Goal: Task Accomplishment & Management: Use online tool/utility

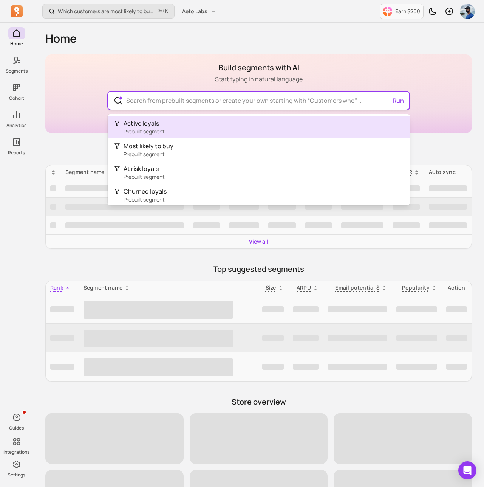
click at [171, 103] on input "text" at bounding box center [258, 100] width 277 height 18
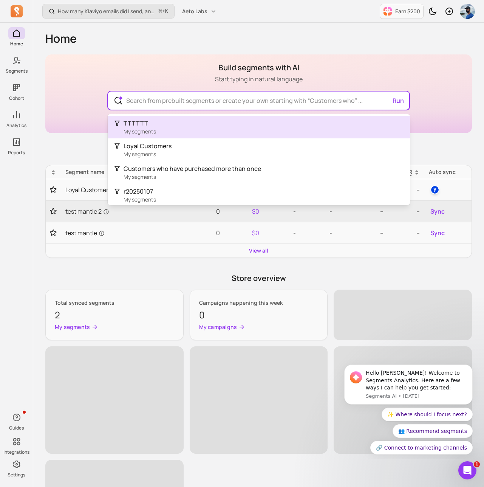
click at [143, 124] on span "TTTTTT" at bounding box center [136, 123] width 25 height 8
click at [184, 99] on input "text" at bounding box center [258, 100] width 277 height 18
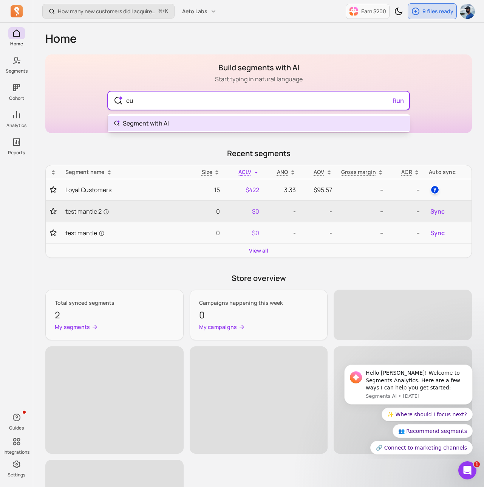
type input "c"
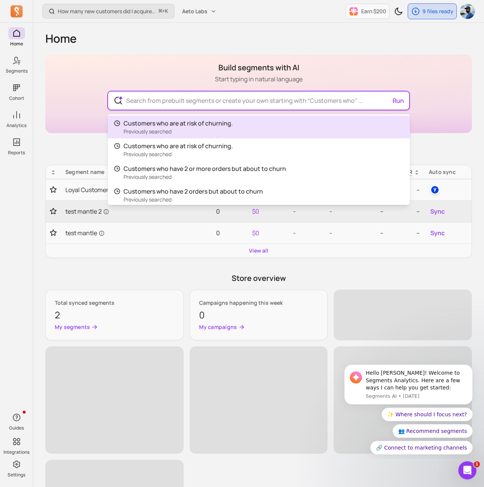
type input "c"
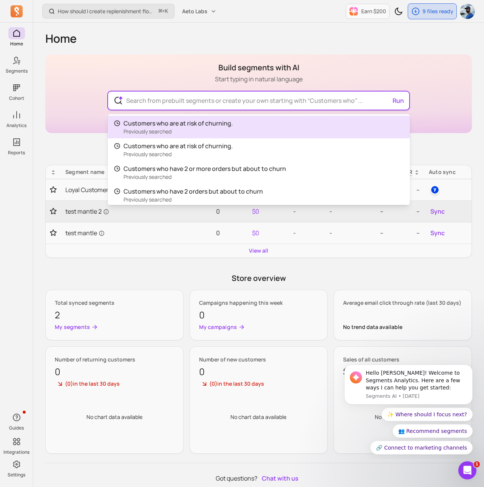
click at [203, 98] on input "text" at bounding box center [258, 100] width 277 height 18
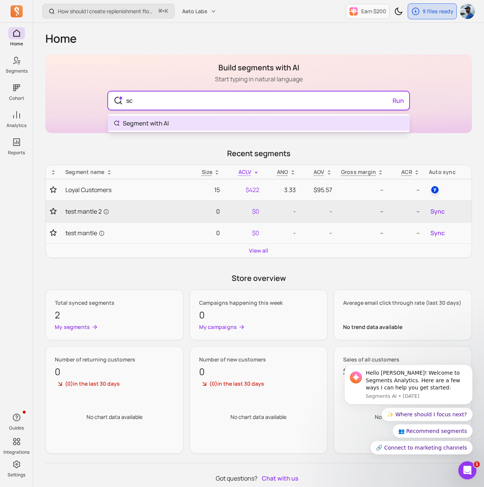
type input "s"
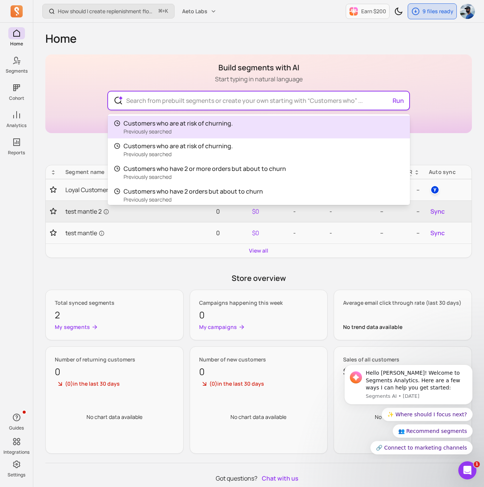
type input "c"
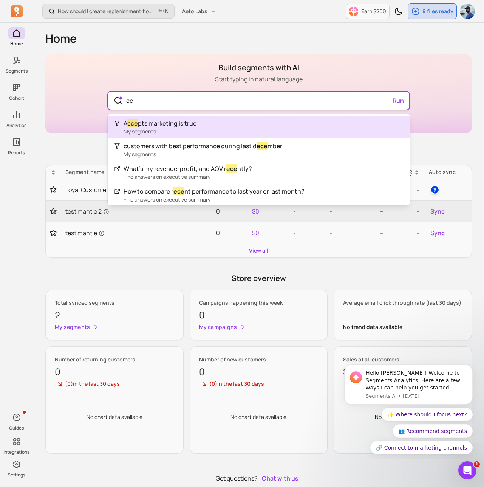
type input "c"
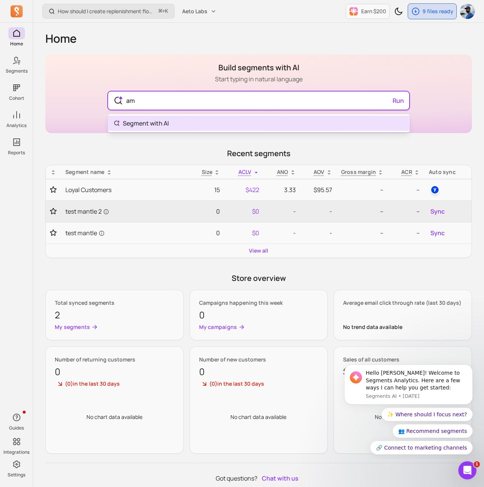
type input "a"
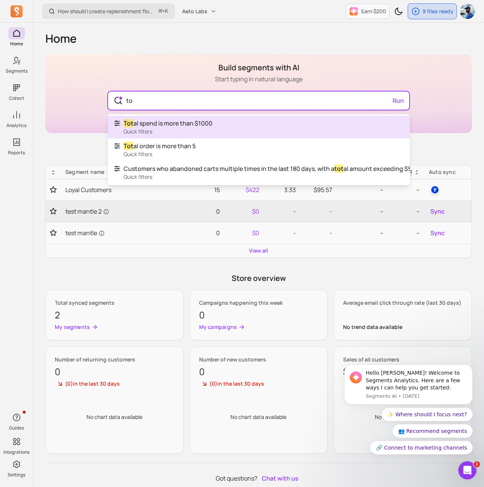
type input "t"
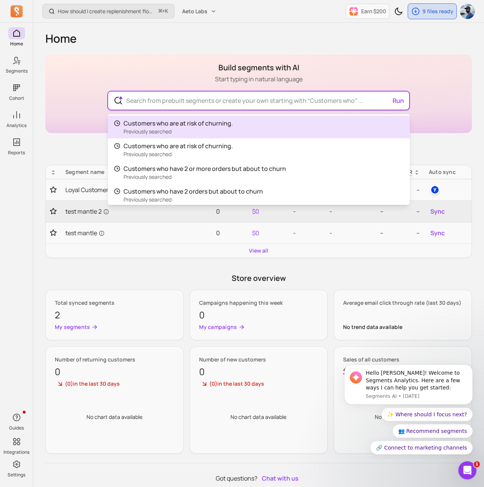
click at [133, 99] on input "text" at bounding box center [258, 100] width 277 height 18
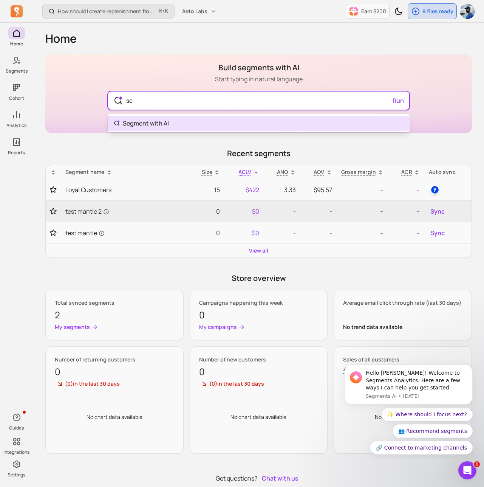
type input "s"
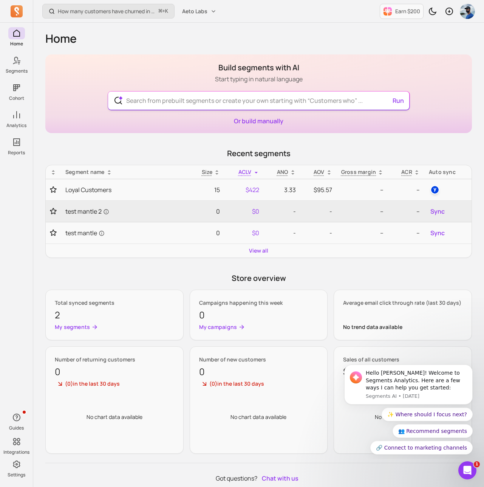
click at [169, 98] on input "text" at bounding box center [258, 100] width 277 height 18
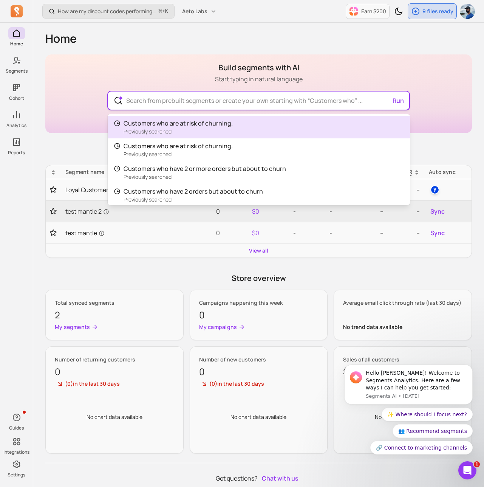
click at [145, 99] on input "text" at bounding box center [258, 100] width 277 height 18
type input "c"
click at [156, 58] on div "Build segments with AI Start typing in natural language Run Customers who are a…" at bounding box center [258, 93] width 427 height 79
click at [178, 100] on input "text" at bounding box center [258, 100] width 277 height 18
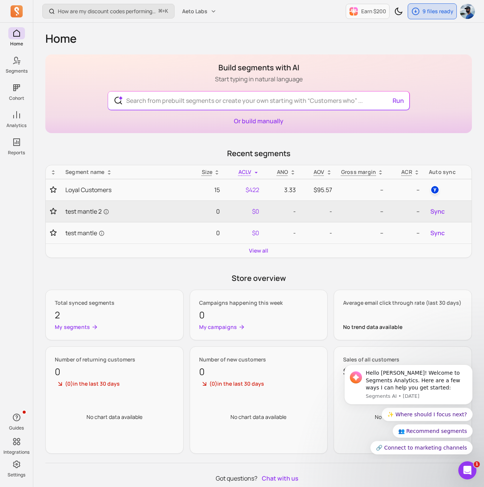
click at [178, 110] on div "Run" at bounding box center [259, 100] width 302 height 19
click at [112, 140] on main "Build segments with AI Start typing in natural language Run Or build manually R…" at bounding box center [258, 253] width 427 height 399
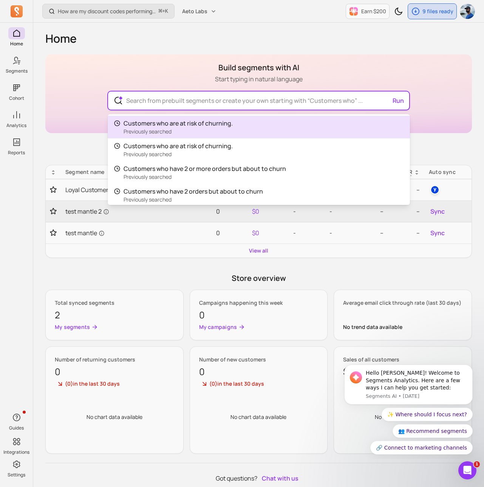
click at [140, 104] on input "text" at bounding box center [258, 100] width 277 height 18
click at [140, 101] on input "text" at bounding box center [258, 100] width 277 height 18
click at [130, 97] on input "text" at bounding box center [258, 100] width 277 height 18
click at [136, 66] on div "Build segments with AI Start typing in natural language Run Customers who are a…" at bounding box center [258, 93] width 427 height 79
click at [143, 105] on input "text" at bounding box center [258, 100] width 277 height 18
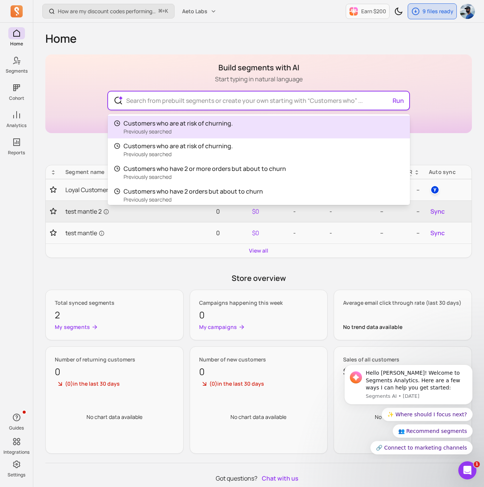
type input "c"
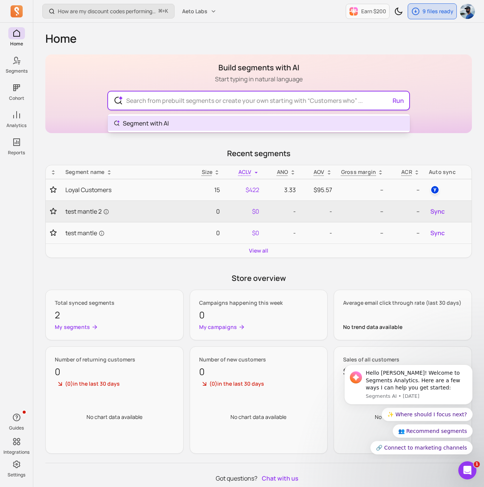
type input "w"
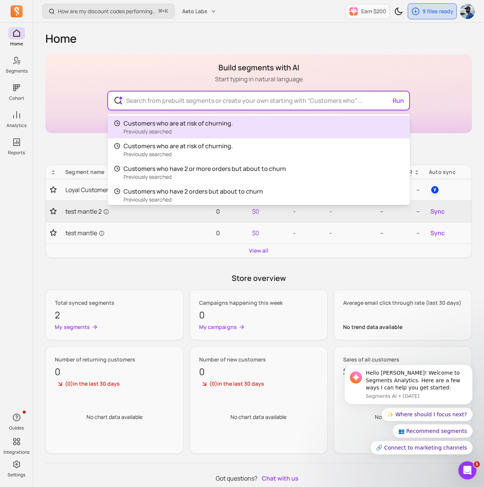
type input "c"
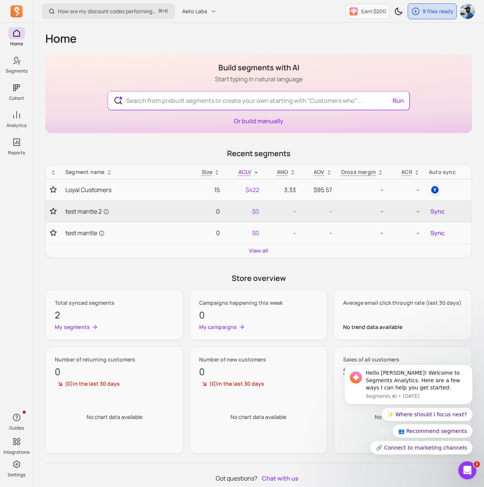
click at [142, 67] on div "Build segments with AI Start typing in natural language Run Customers who are a…" at bounding box center [258, 93] width 427 height 79
click at [142, 68] on div "Build segments with AI Start typing in natural language Run Or build manually" at bounding box center [258, 93] width 427 height 79
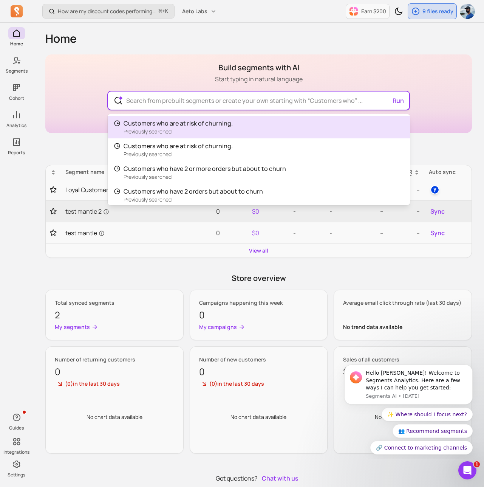
click at [142, 95] on input "text" at bounding box center [258, 100] width 277 height 18
click at [144, 95] on input "text" at bounding box center [258, 100] width 277 height 18
click at [101, 112] on div "Build segments with AI Start typing in natural language Run Customers who are a…" at bounding box center [258, 93] width 427 height 79
click at [128, 104] on input "text" at bounding box center [258, 100] width 277 height 18
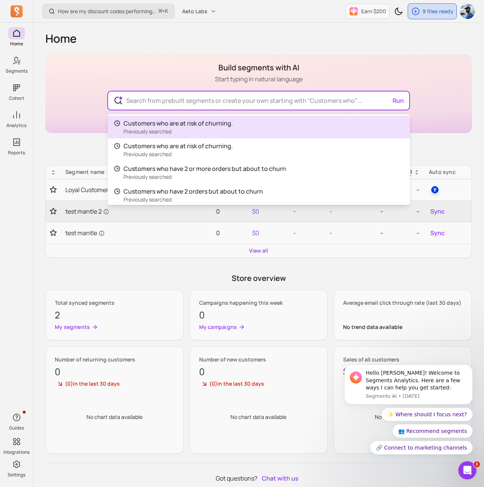
click at [60, 124] on div "Build segments with AI Start typing in natural language Run Customers who are a…" at bounding box center [258, 93] width 427 height 79
click at [192, 107] on input "text" at bounding box center [258, 100] width 277 height 18
click at [192, 106] on input "text" at bounding box center [258, 100] width 277 height 18
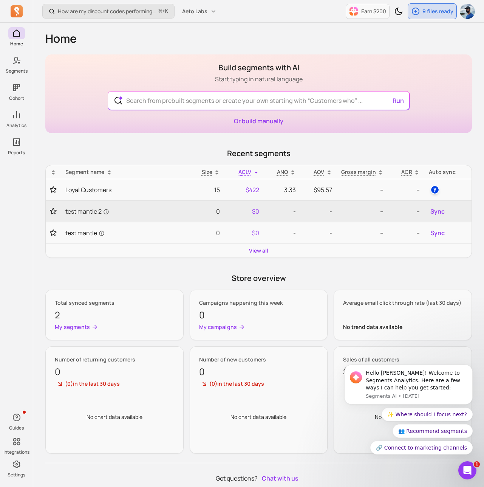
click at [185, 67] on div "Build segments with AI Start typing in natural language Run Customers who are a…" at bounding box center [258, 93] width 427 height 79
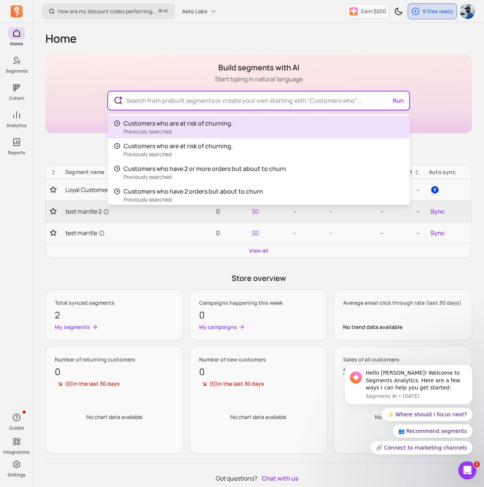
click at [168, 101] on input "text" at bounding box center [258, 100] width 277 height 18
click at [158, 67] on div "Build segments with AI Start typing in natural language Run Customers who are a…" at bounding box center [258, 93] width 427 height 79
click at [222, 102] on input "text" at bounding box center [258, 100] width 277 height 18
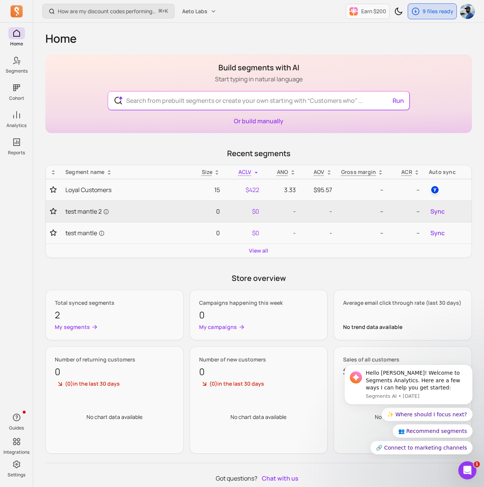
click at [178, 74] on div "Build segments with AI Start typing in natural language Run Customers who are a…" at bounding box center [258, 93] width 427 height 79
click at [178, 74] on div "Build segments with AI Start typing in natural language Run Or build manually" at bounding box center [258, 93] width 427 height 79
click at [158, 90] on div "Run" at bounding box center [259, 100] width 302 height 21
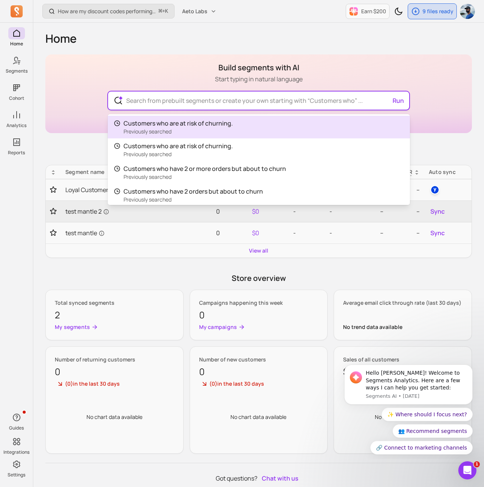
click at [156, 97] on input "text" at bounding box center [258, 100] width 277 height 18
click at [154, 100] on input "text" at bounding box center [258, 100] width 277 height 18
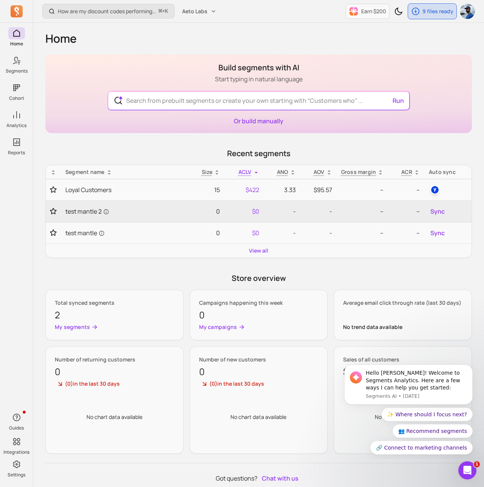
click at [148, 64] on div "Build segments with AI Start typing in natural language Run Customers who are a…" at bounding box center [258, 93] width 427 height 79
click at [110, 122] on div "Build segments with AI Start typing in natural language Run Or build manually" at bounding box center [258, 93] width 427 height 79
click at [339, 47] on div "Home Build segments with AI Start typing in natural language Run Or build manua…" at bounding box center [258, 258] width 427 height 470
